Goal: Task Accomplishment & Management: Use online tool/utility

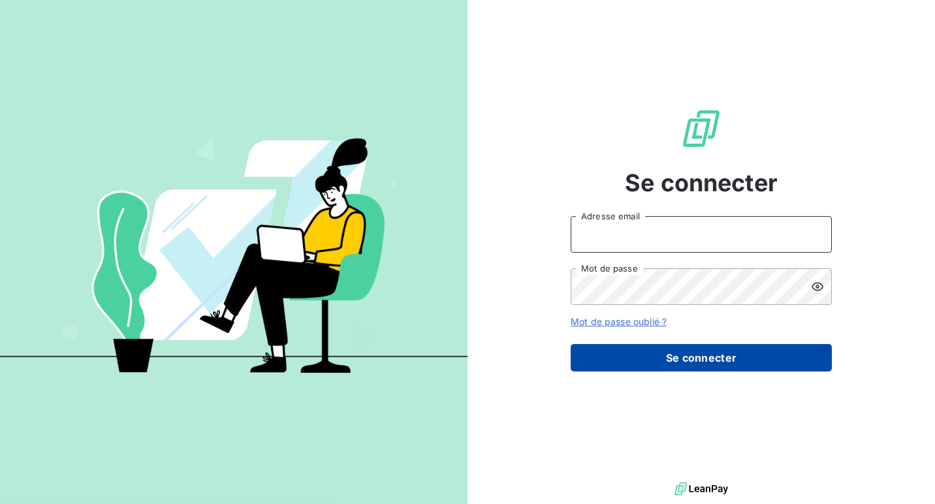
type input "[EMAIL_ADDRESS][DOMAIN_NAME]"
click at [680, 360] on button "Se connecter" at bounding box center [701, 357] width 261 height 27
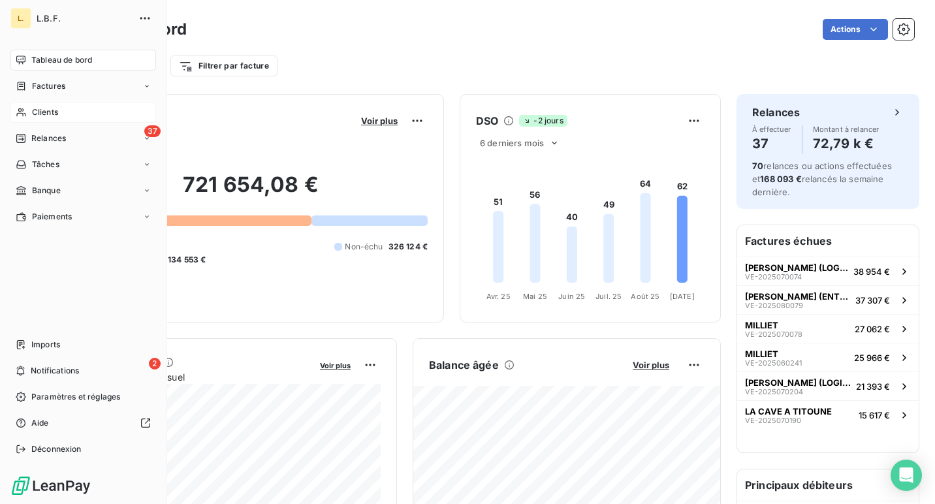
click at [52, 112] on span "Clients" at bounding box center [45, 112] width 26 height 12
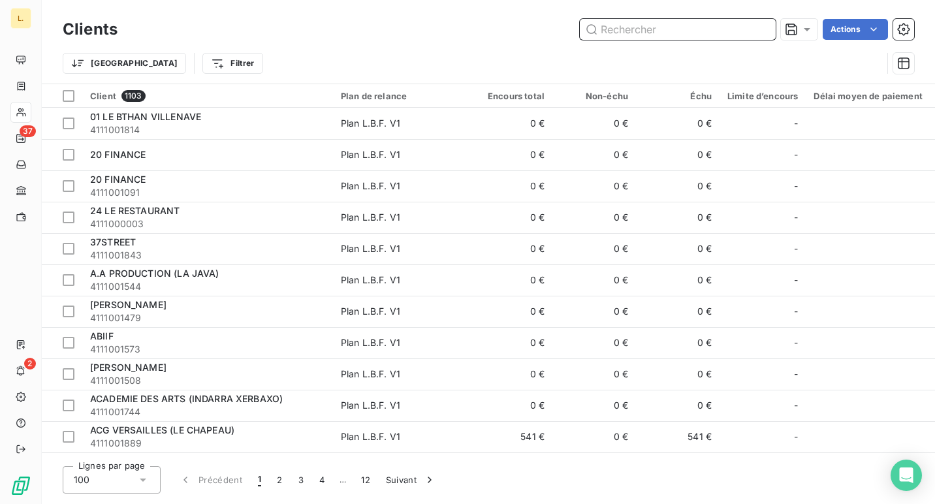
paste input "RUPTURE BREWING COMPANY"
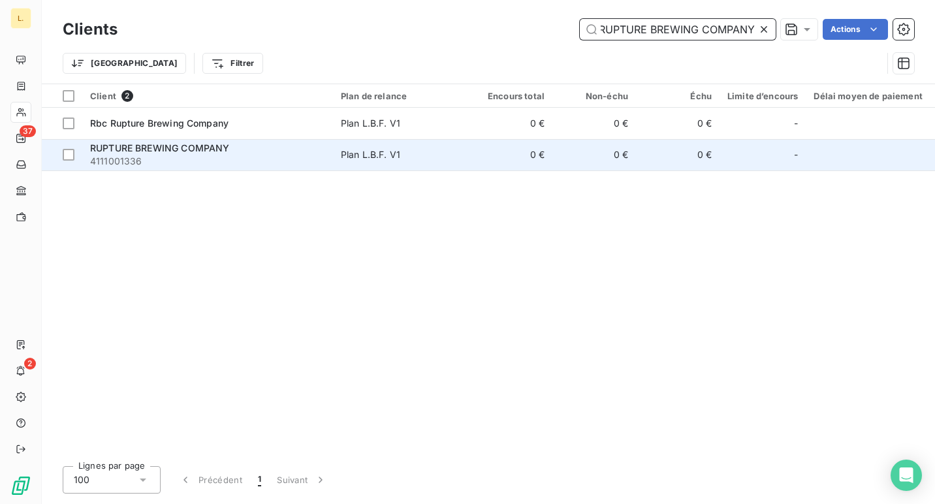
type input "RUPTURE BREWING COMPANY"
click at [355, 155] on div "Plan L.B.F. V1" at bounding box center [370, 154] width 59 height 13
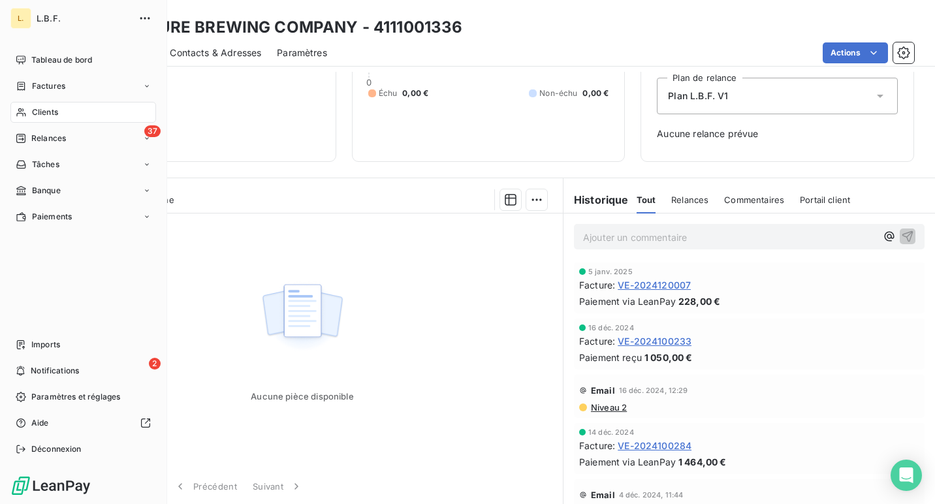
click at [58, 114] on div "Clients" at bounding box center [83, 112] width 146 height 21
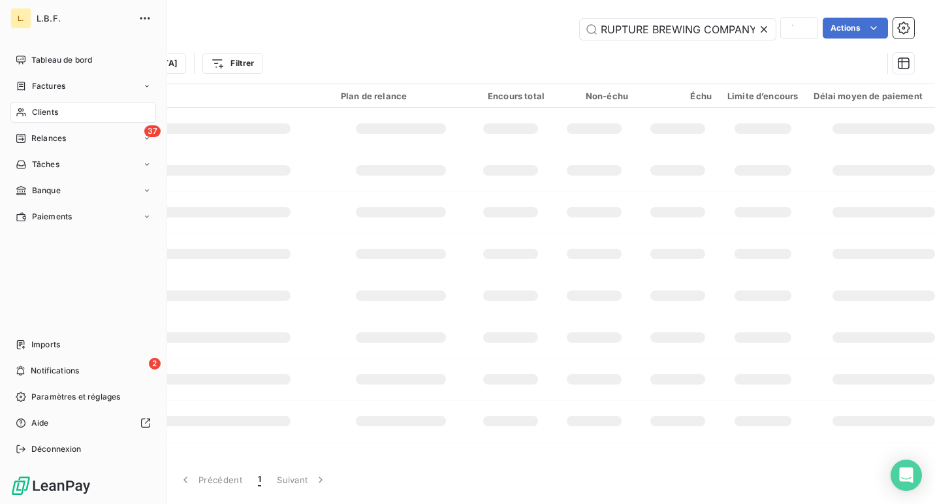
scroll to position [0, 2]
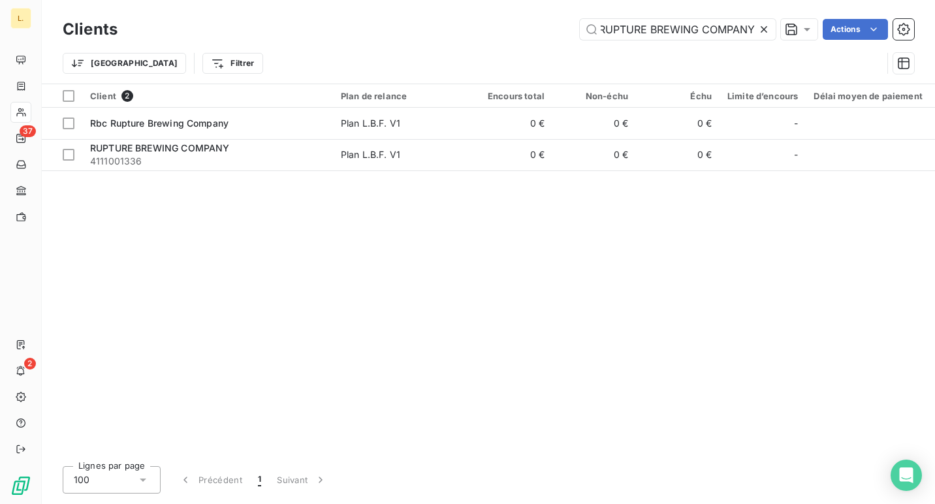
click at [763, 31] on icon at bounding box center [764, 29] width 13 height 13
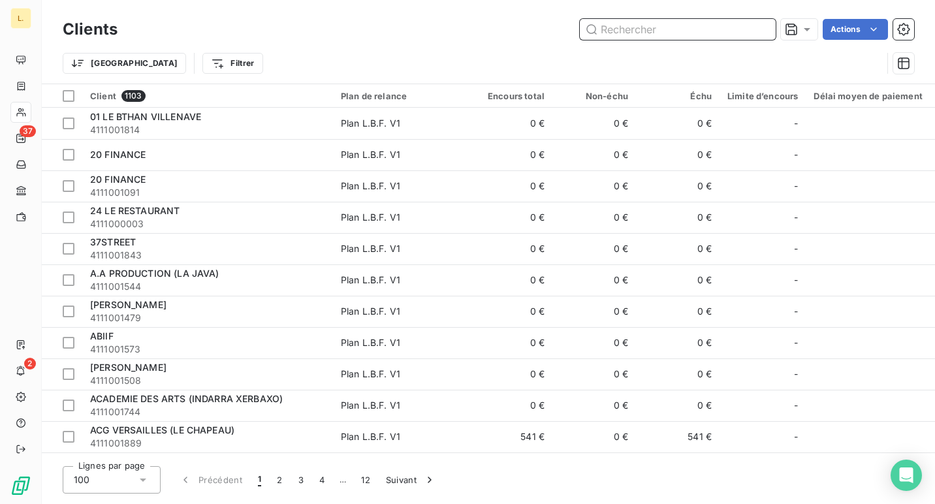
click at [763, 31] on input "text" at bounding box center [678, 29] width 196 height 21
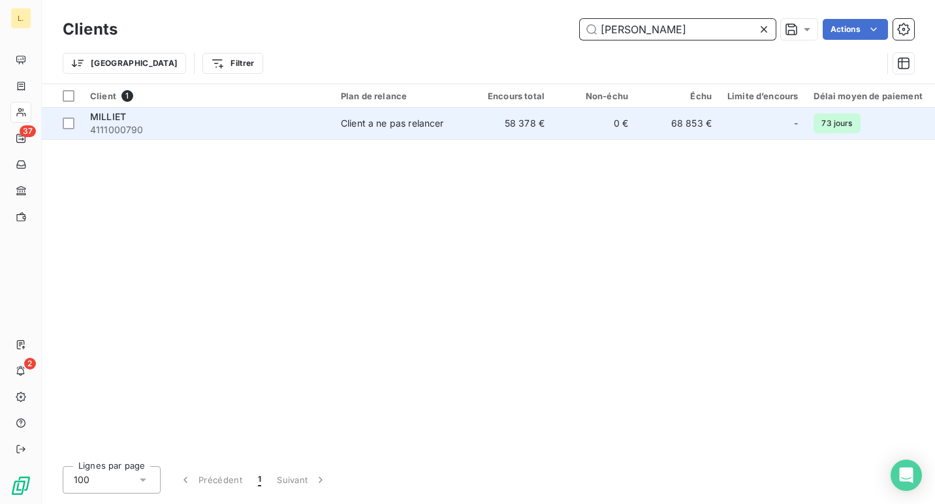
type input "[PERSON_NAME]"
click at [680, 129] on td "68 853 €" at bounding box center [678, 123] width 84 height 31
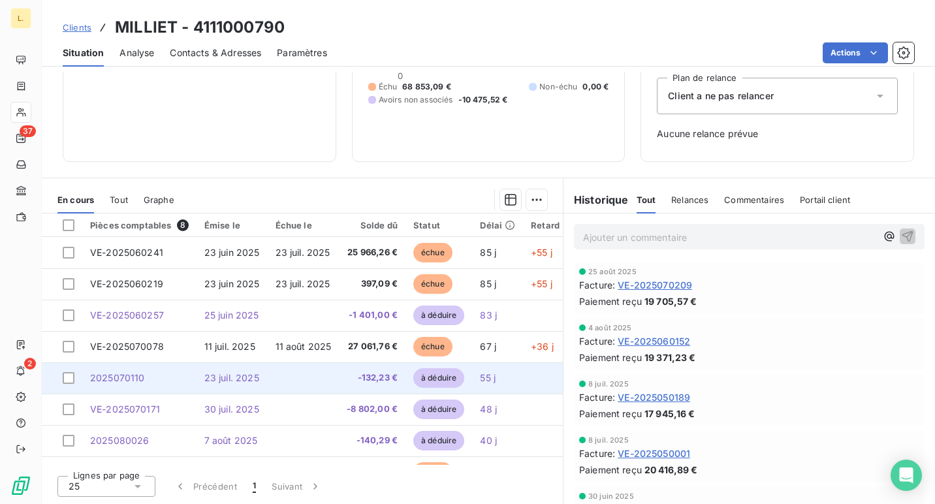
scroll to position [1, 0]
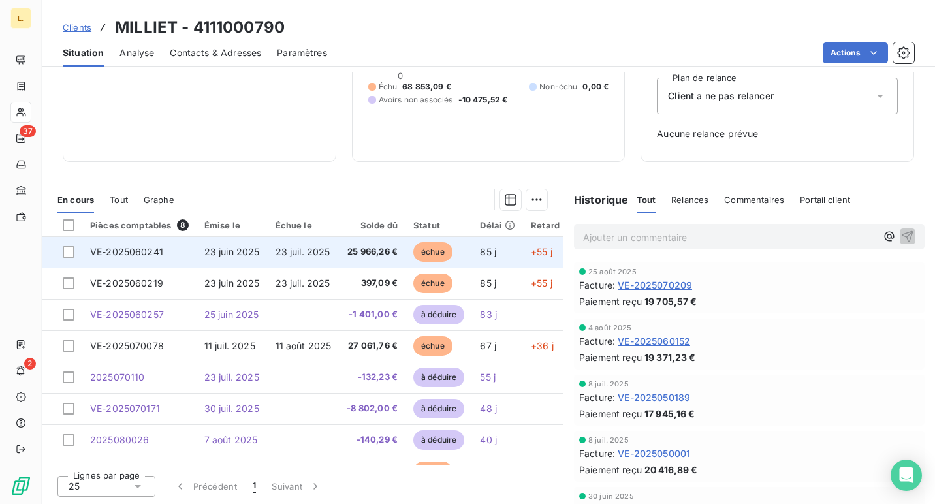
click at [397, 246] on td "25 966,26 €" at bounding box center [372, 251] width 67 height 31
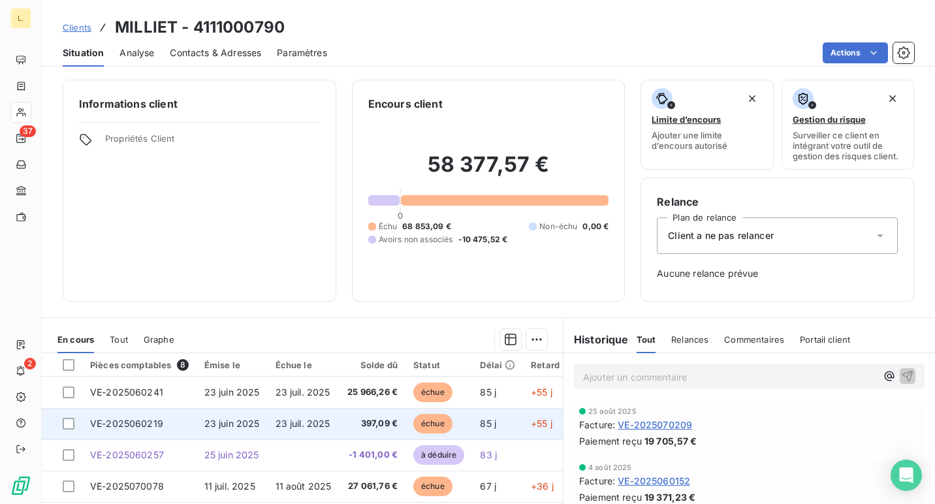
scroll to position [28, 0]
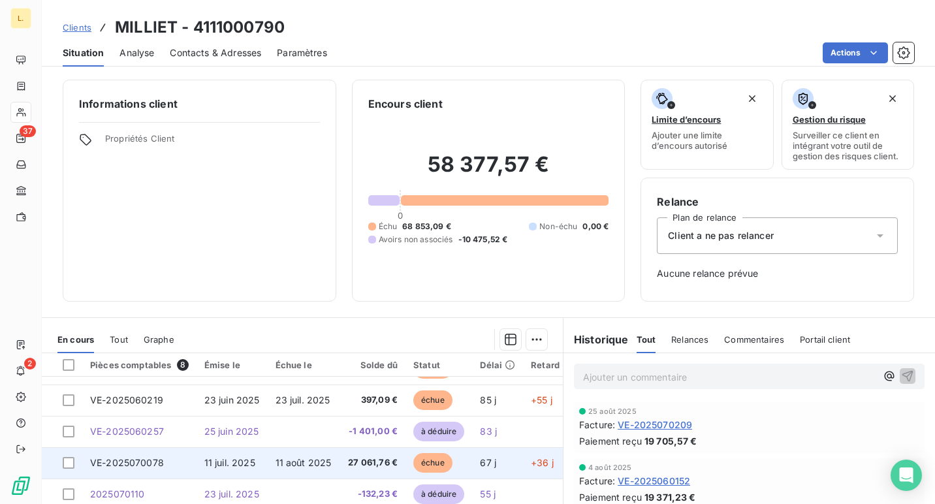
click at [387, 458] on span "27 061,76 €" at bounding box center [372, 463] width 51 height 13
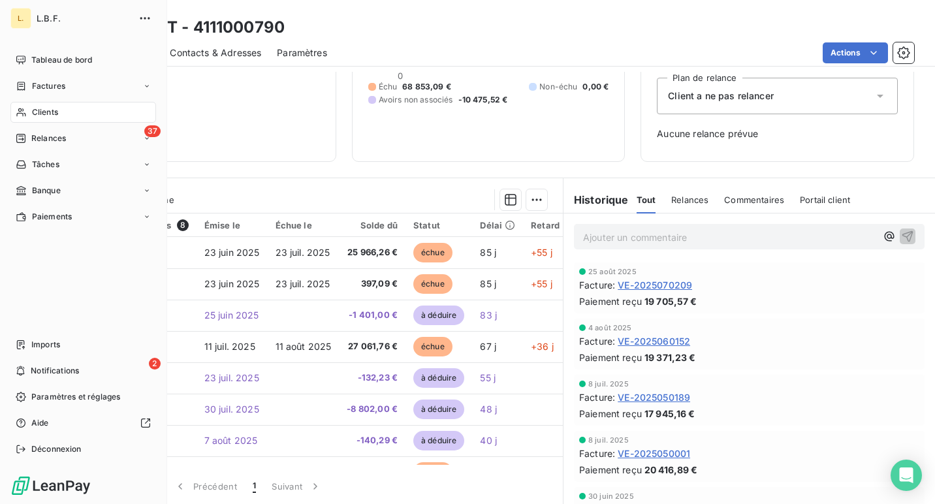
click at [29, 107] on div "Clients" at bounding box center [83, 112] width 146 height 21
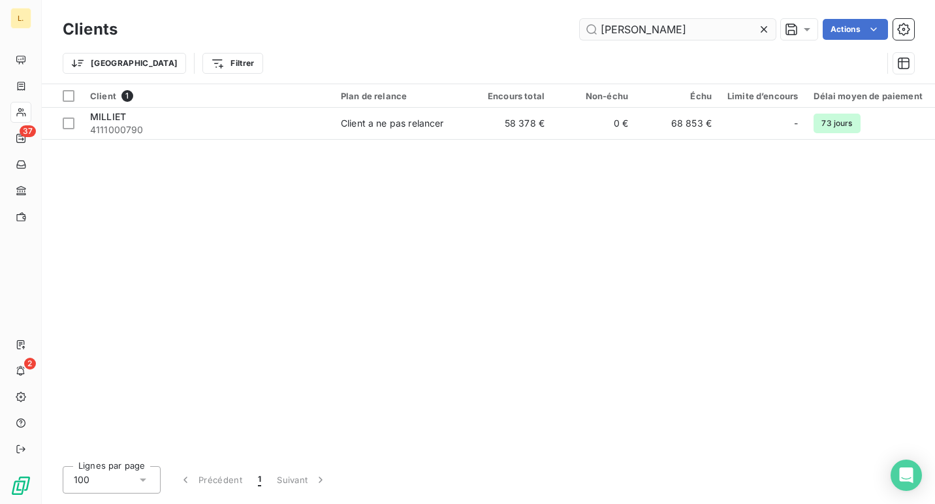
click at [636, 29] on input "[PERSON_NAME]" at bounding box center [678, 29] width 196 height 21
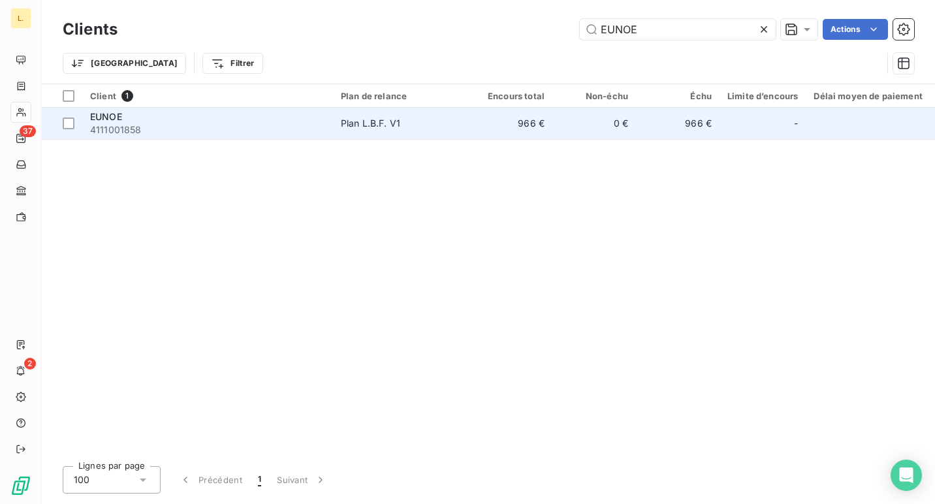
type input "EUNOE"
click at [568, 138] on td "0 €" at bounding box center [595, 123] width 84 height 31
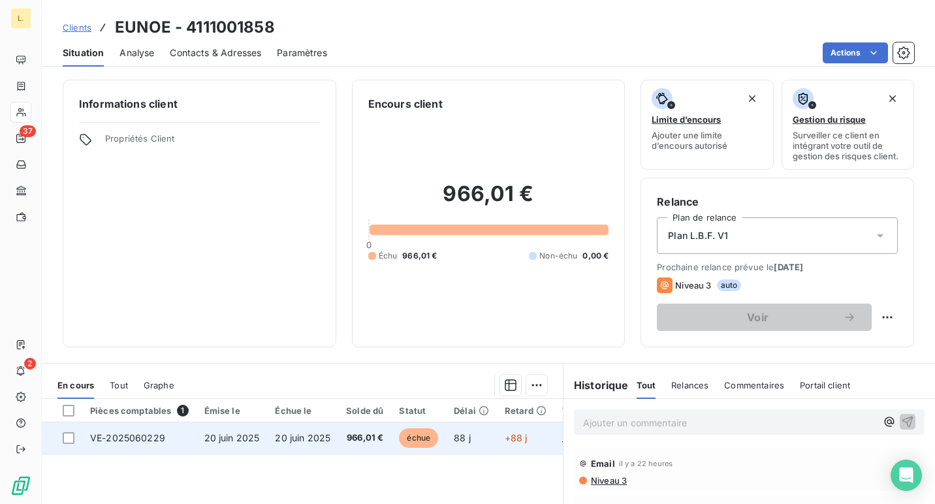
click at [340, 432] on td "966,01 €" at bounding box center [364, 438] width 53 height 31
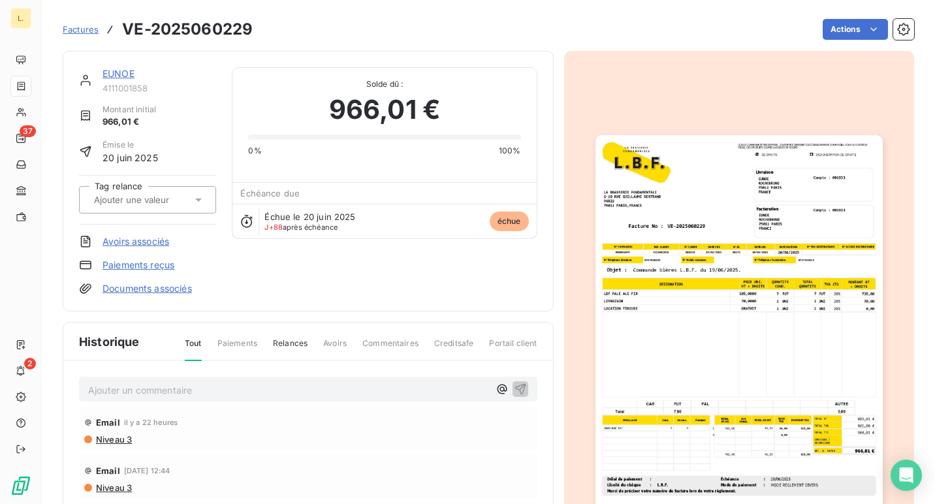
click at [124, 265] on link "Paiements reçus" at bounding box center [139, 265] width 72 height 13
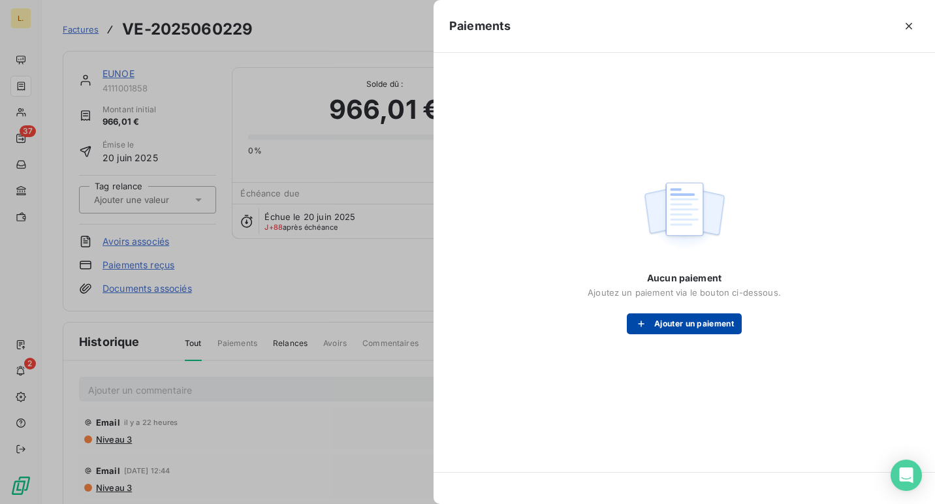
click at [680, 327] on button "Ajouter un paiement" at bounding box center [684, 324] width 115 height 21
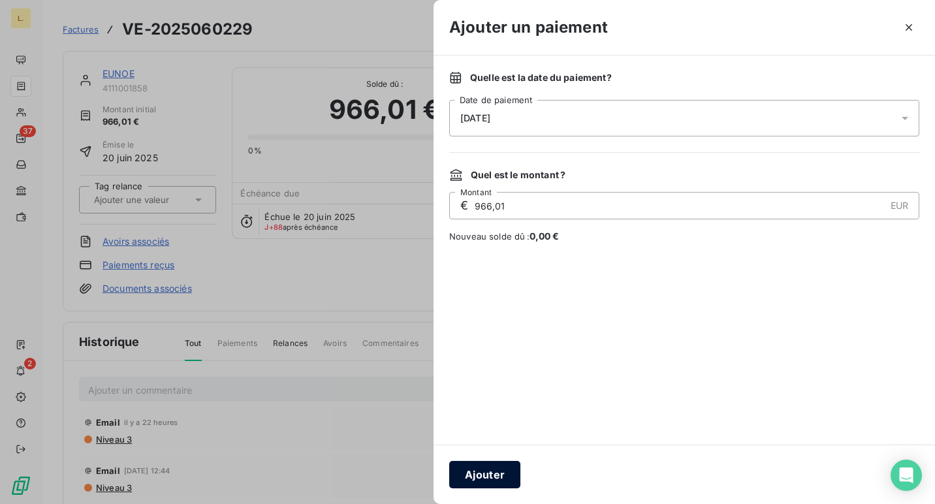
click at [493, 481] on button "Ajouter" at bounding box center [484, 474] width 71 height 27
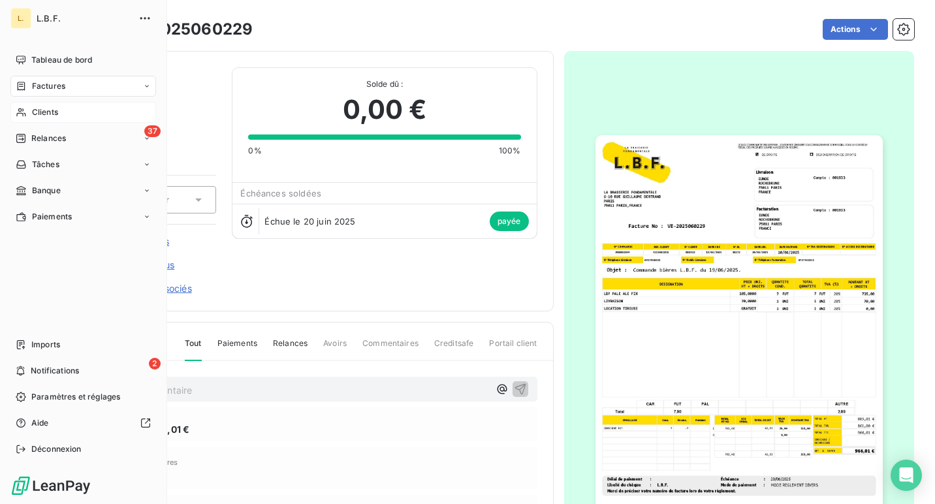
click at [36, 120] on div "Clients" at bounding box center [83, 112] width 146 height 21
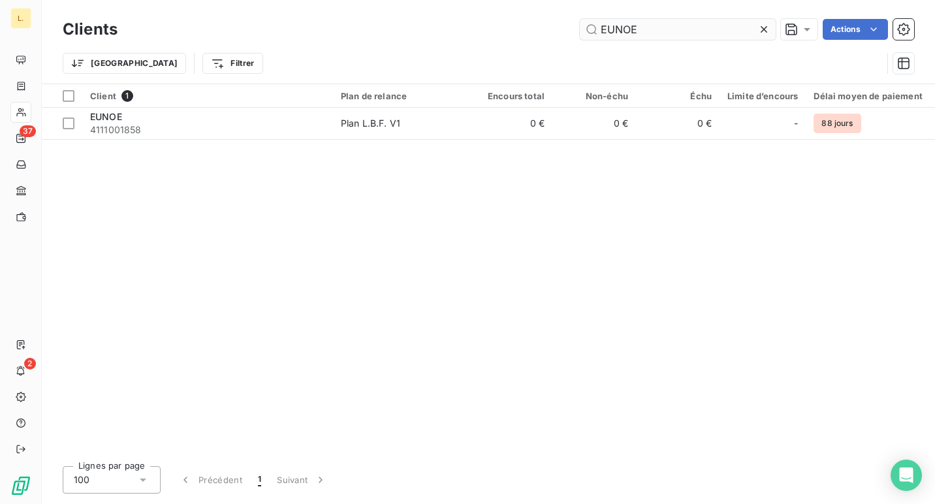
click at [614, 28] on input "EUNOE" at bounding box center [678, 29] width 196 height 21
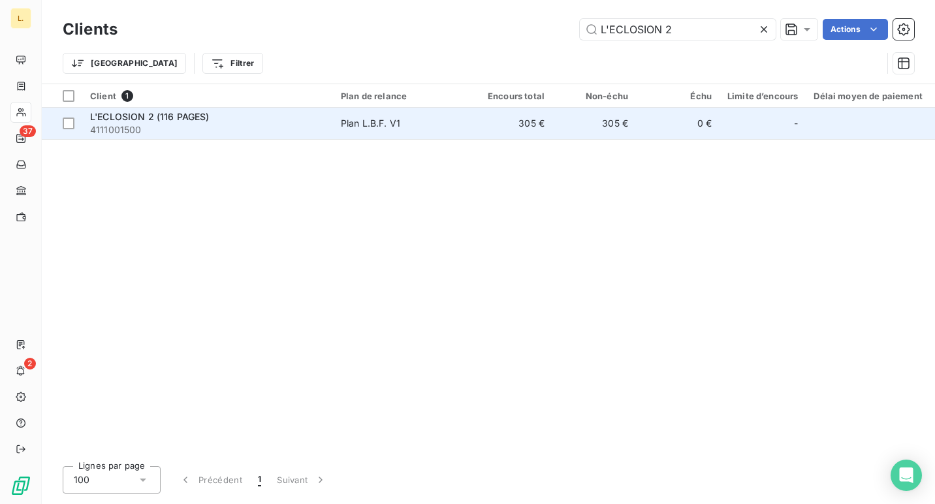
type input "L'ECLOSION 2"
click at [485, 133] on td "305 €" at bounding box center [511, 123] width 84 height 31
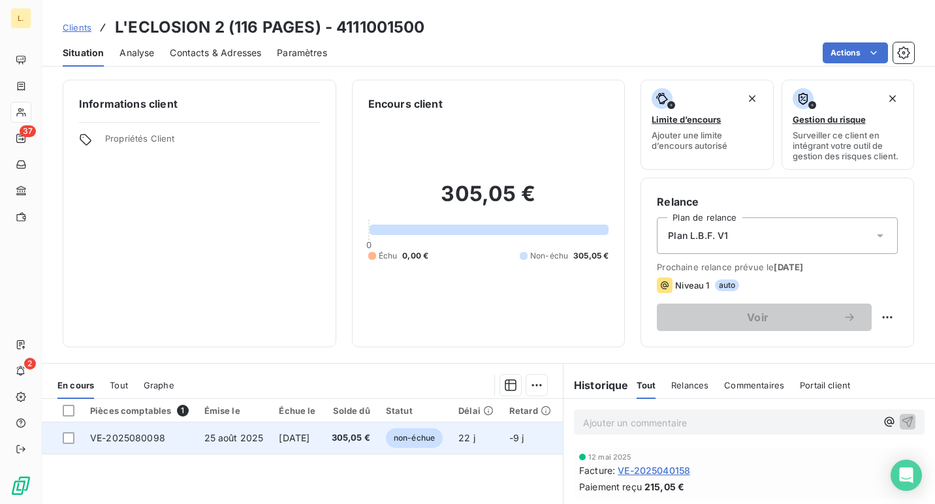
click at [323, 451] on td "[DATE]" at bounding box center [297, 438] width 52 height 31
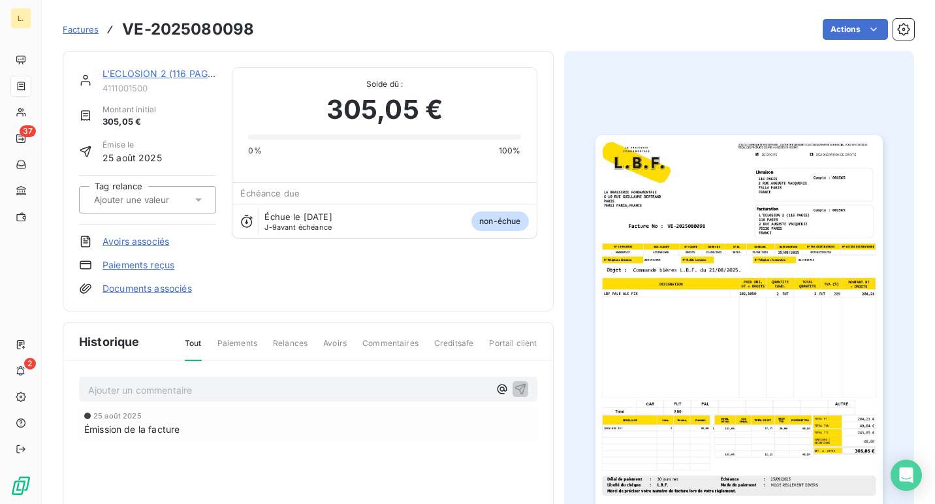
click at [154, 268] on link "Paiements reçus" at bounding box center [139, 265] width 72 height 13
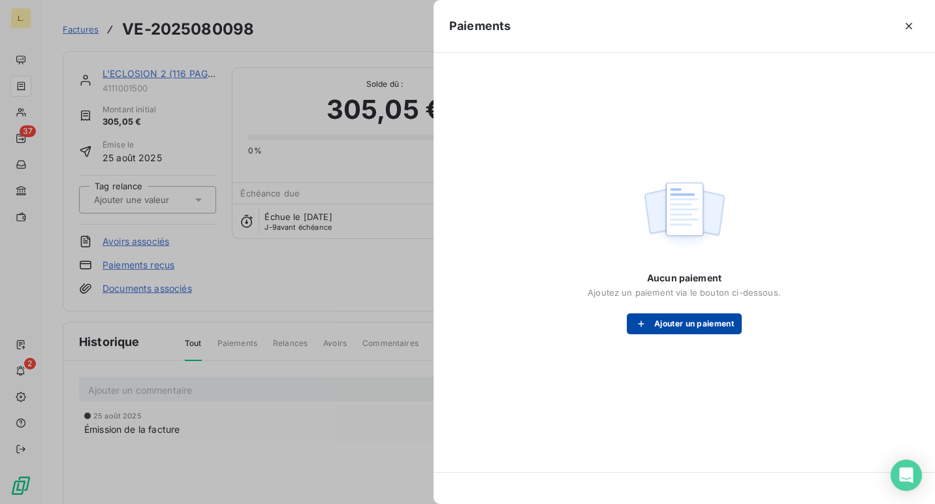
click at [672, 329] on button "Ajouter un paiement" at bounding box center [684, 324] width 115 height 21
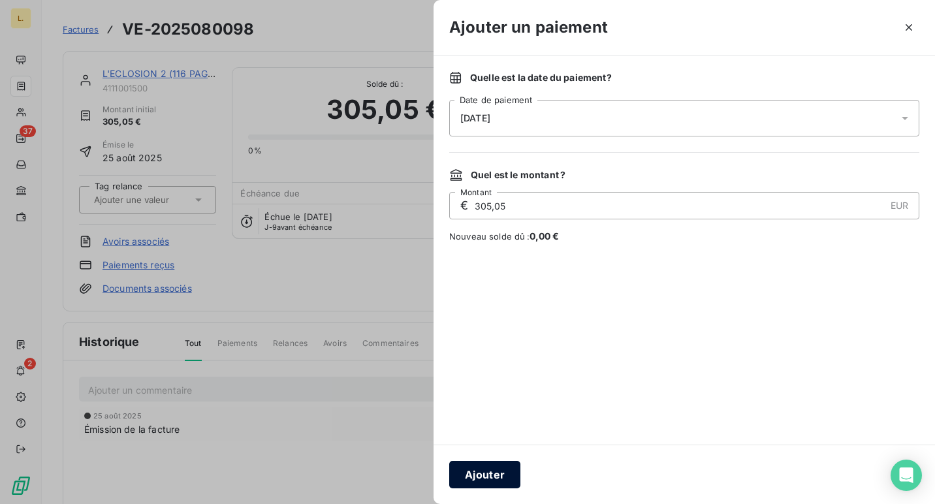
click at [494, 473] on button "Ajouter" at bounding box center [484, 474] width 71 height 27
